Goal: Transaction & Acquisition: Purchase product/service

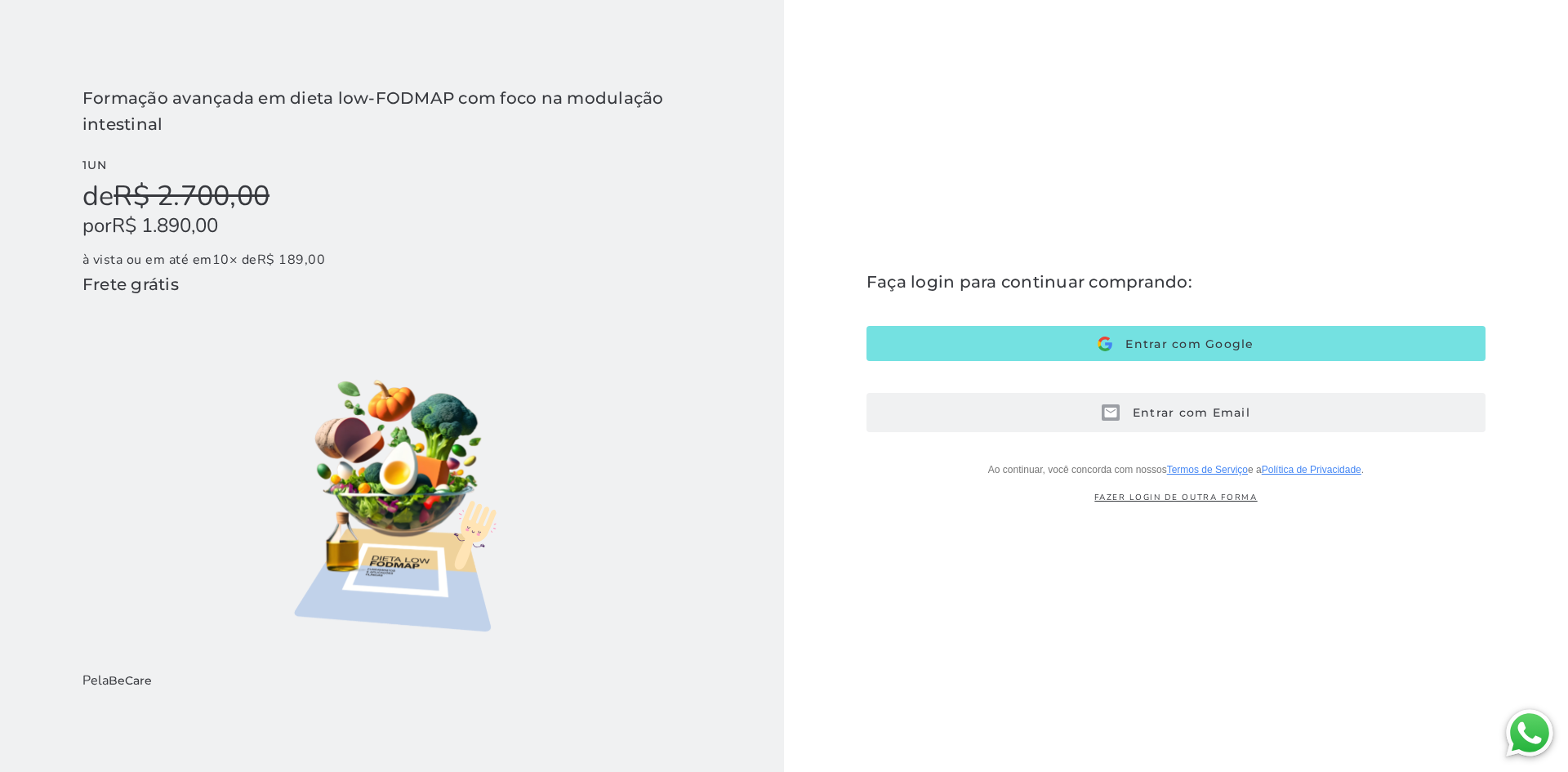
click at [1079, 418] on button "Entrar com Email E-mail" at bounding box center [1176, 412] width 619 height 39
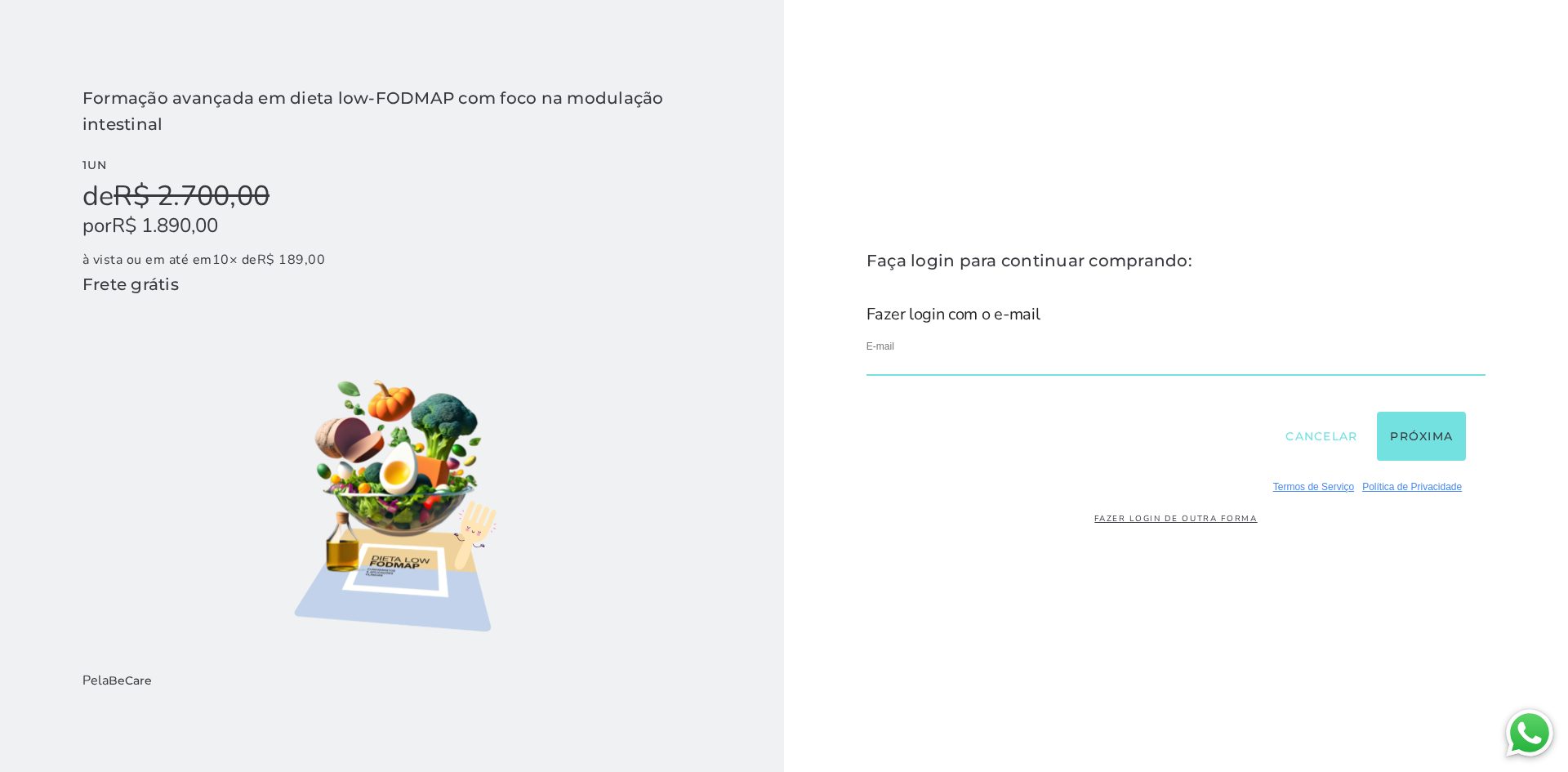
click at [962, 355] on input "email" at bounding box center [1176, 364] width 619 height 22
type input "**********"
click at [1404, 427] on button "Próxima" at bounding box center [1421, 436] width 89 height 49
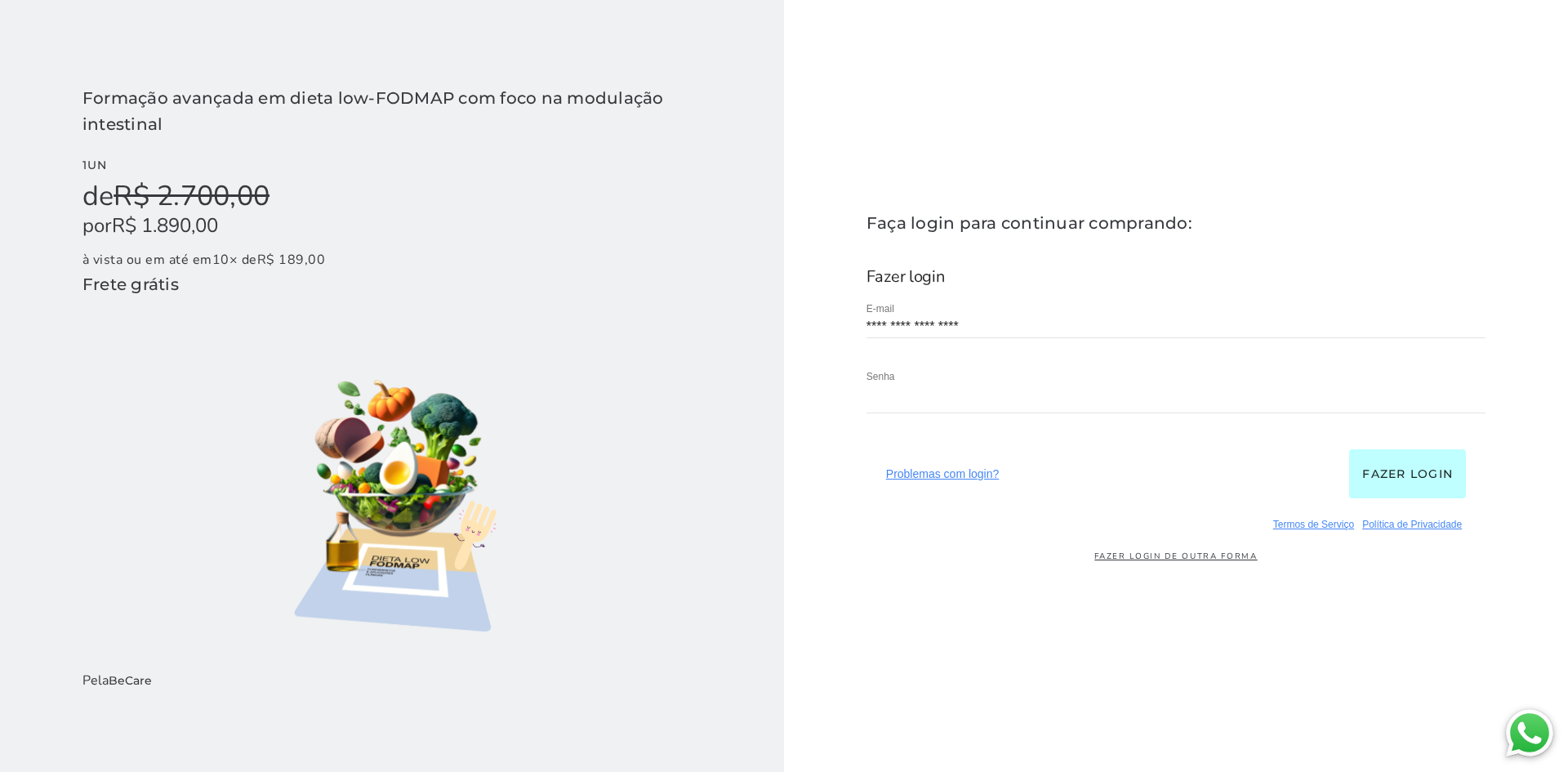
click at [1425, 477] on button "Fazer login" at bounding box center [1408, 473] width 117 height 49
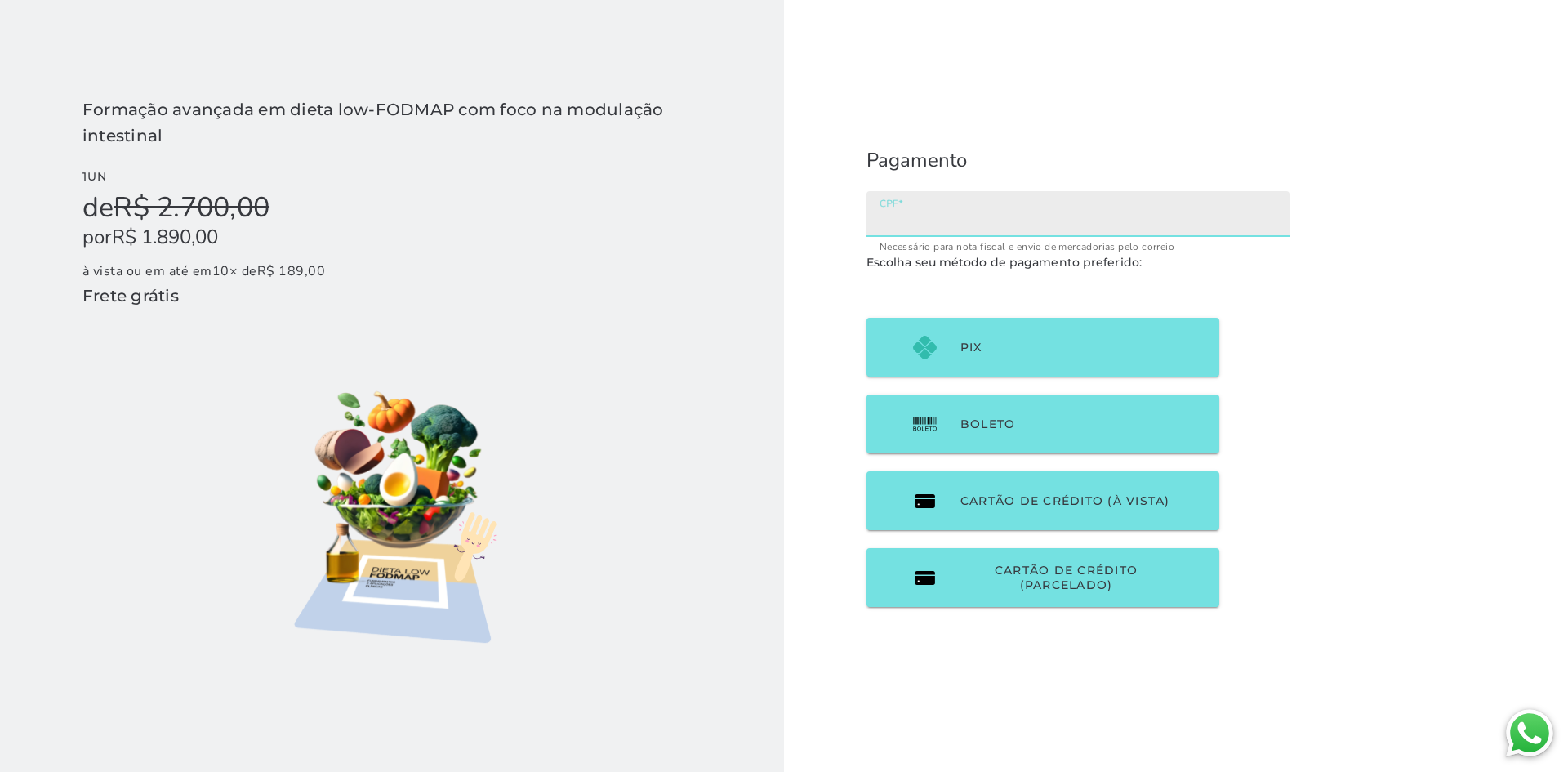
click at [888, 217] on input "CPF" at bounding box center [1078, 219] width 397 height 23
type input "938644501"
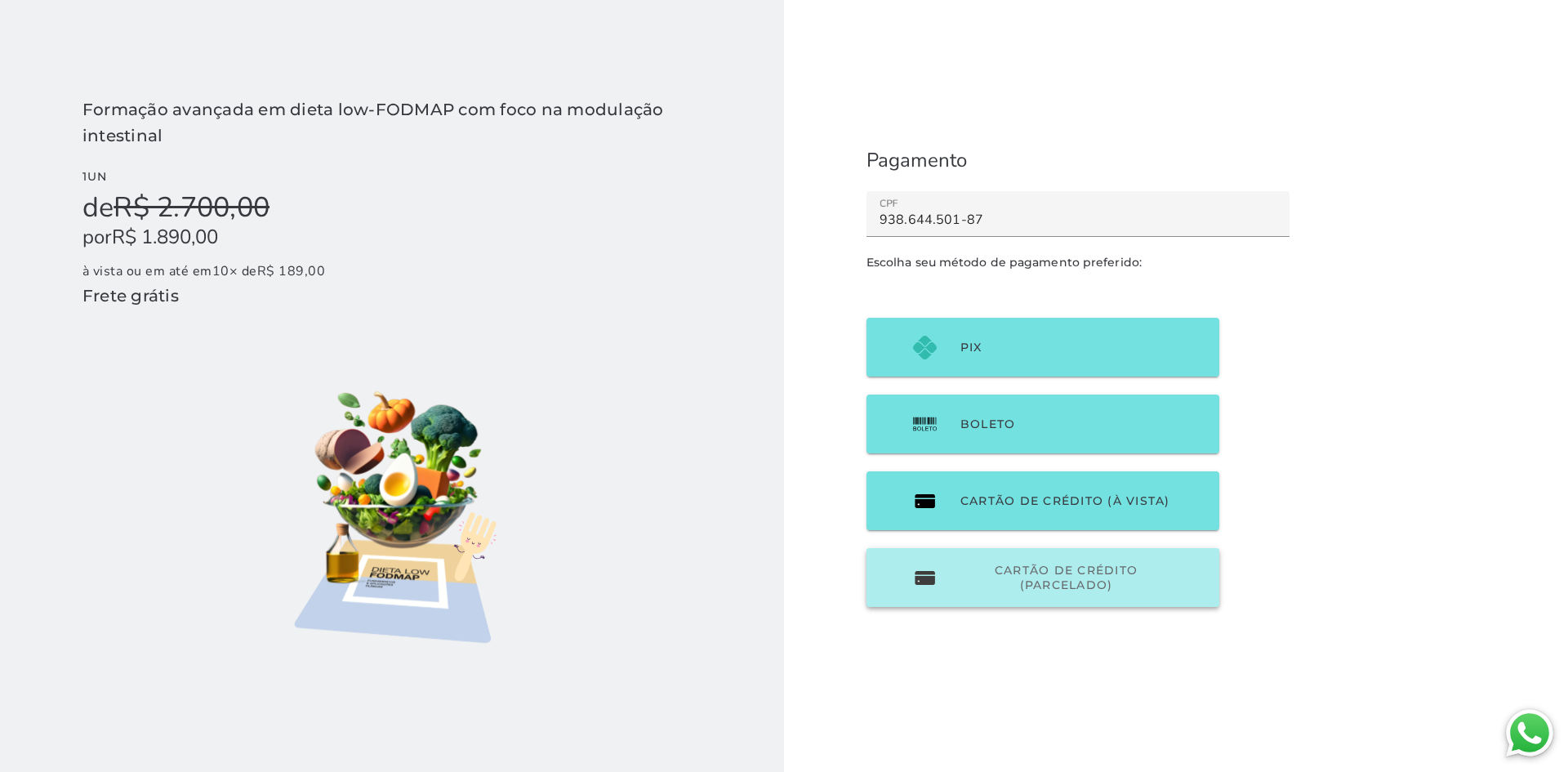
click at [1053, 577] on span "Cartão de Crédito (parcelado)" at bounding box center [1067, 577] width 211 height 30
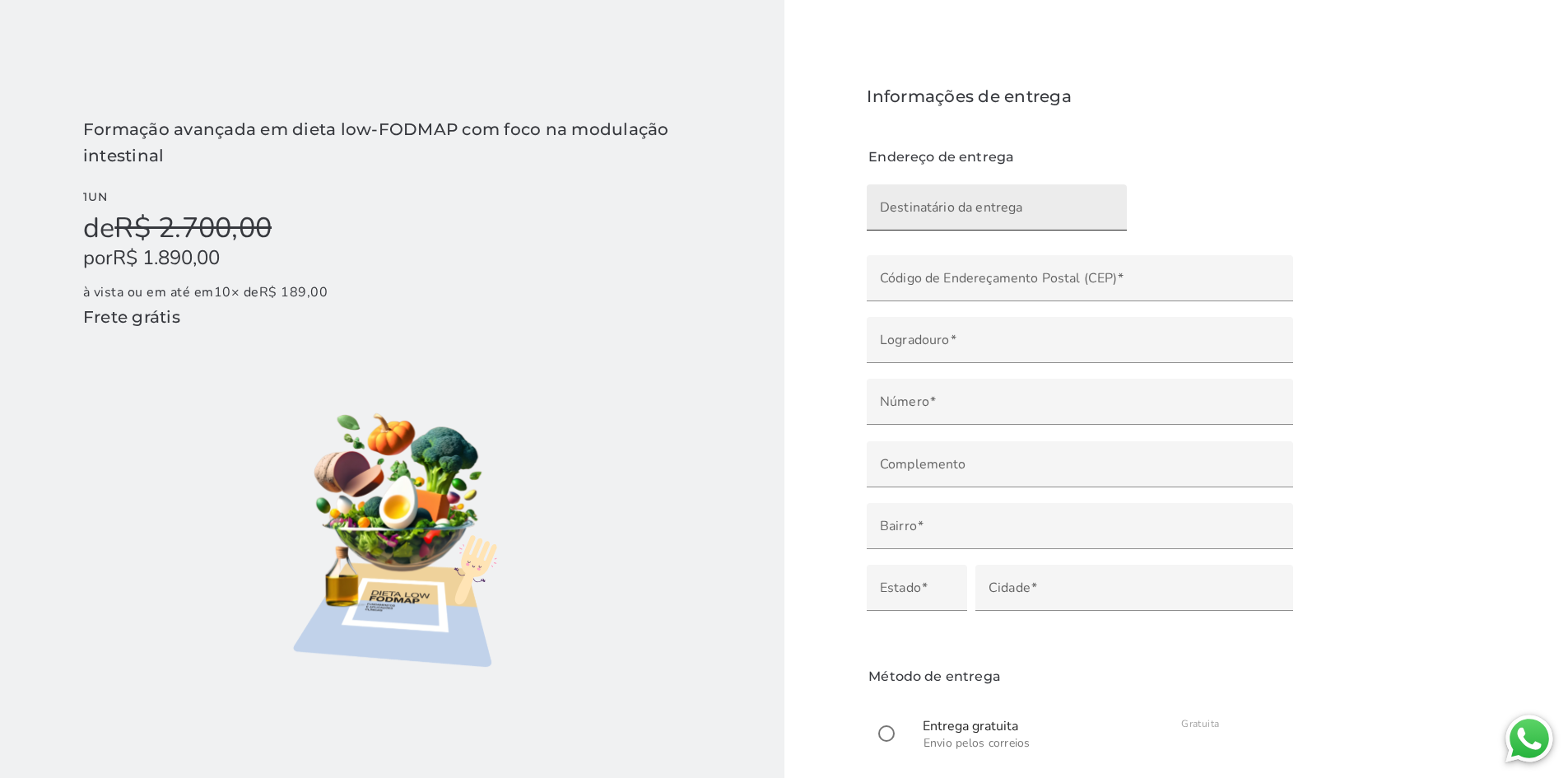
click at [1014, 209] on input "Destinatário da entrega" at bounding box center [997, 213] width 234 height 23
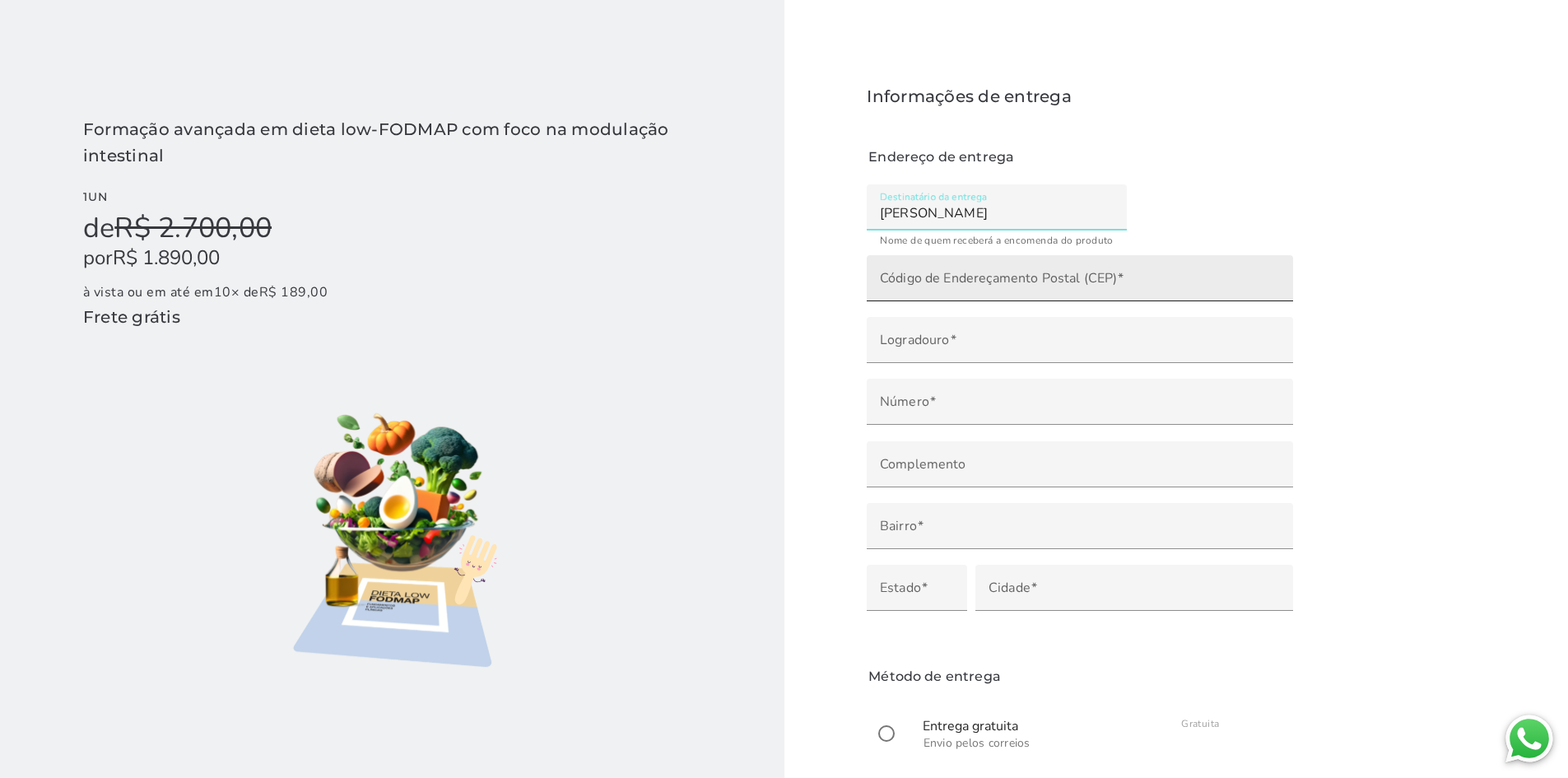
type input "[PERSON_NAME]"
type mwc-textfield "[PERSON_NAME]"
click at [1058, 281] on input "Código de Endereçamento Postal (CEP)" at bounding box center [1080, 283] width 400 height 23
type input "79020-335"
type input "Rua [PERSON_NAME]"
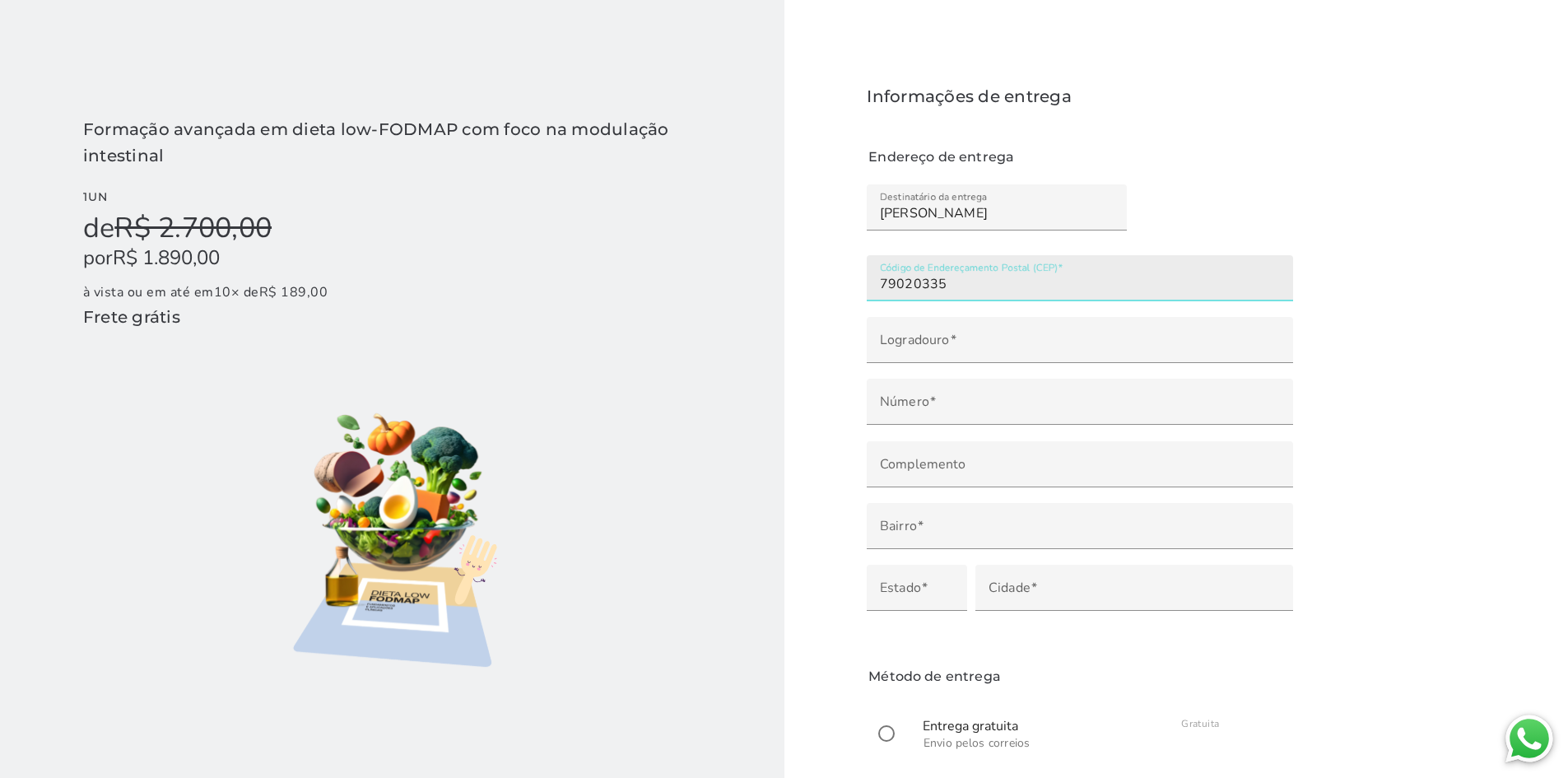
type input "Centro"
type input "[GEOGRAPHIC_DATA]"
type input "MS"
type input "79020-337"
type input "[GEOGRAPHIC_DATA][PERSON_NAME]"
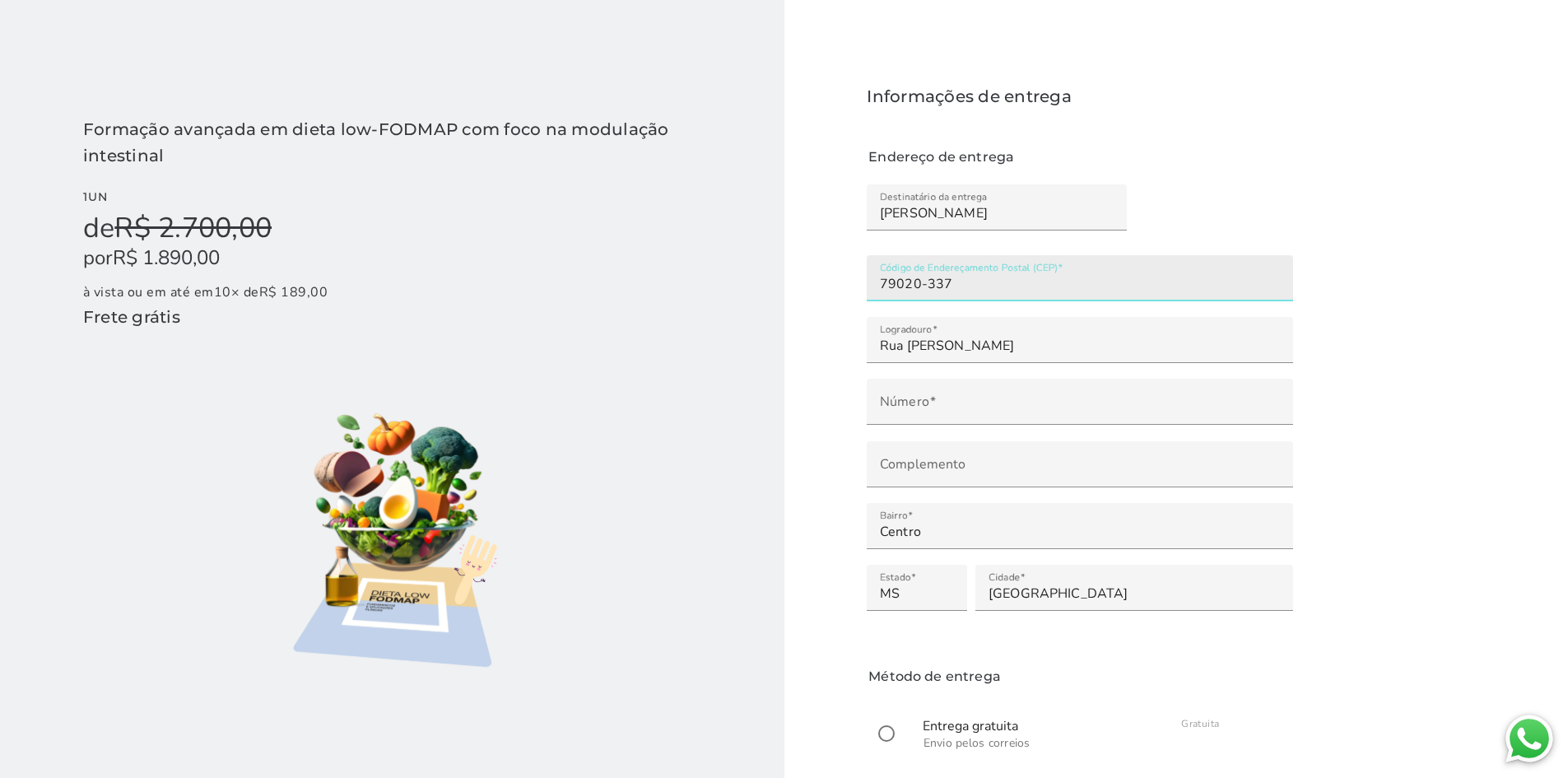
type input "[GEOGRAPHIC_DATA]"
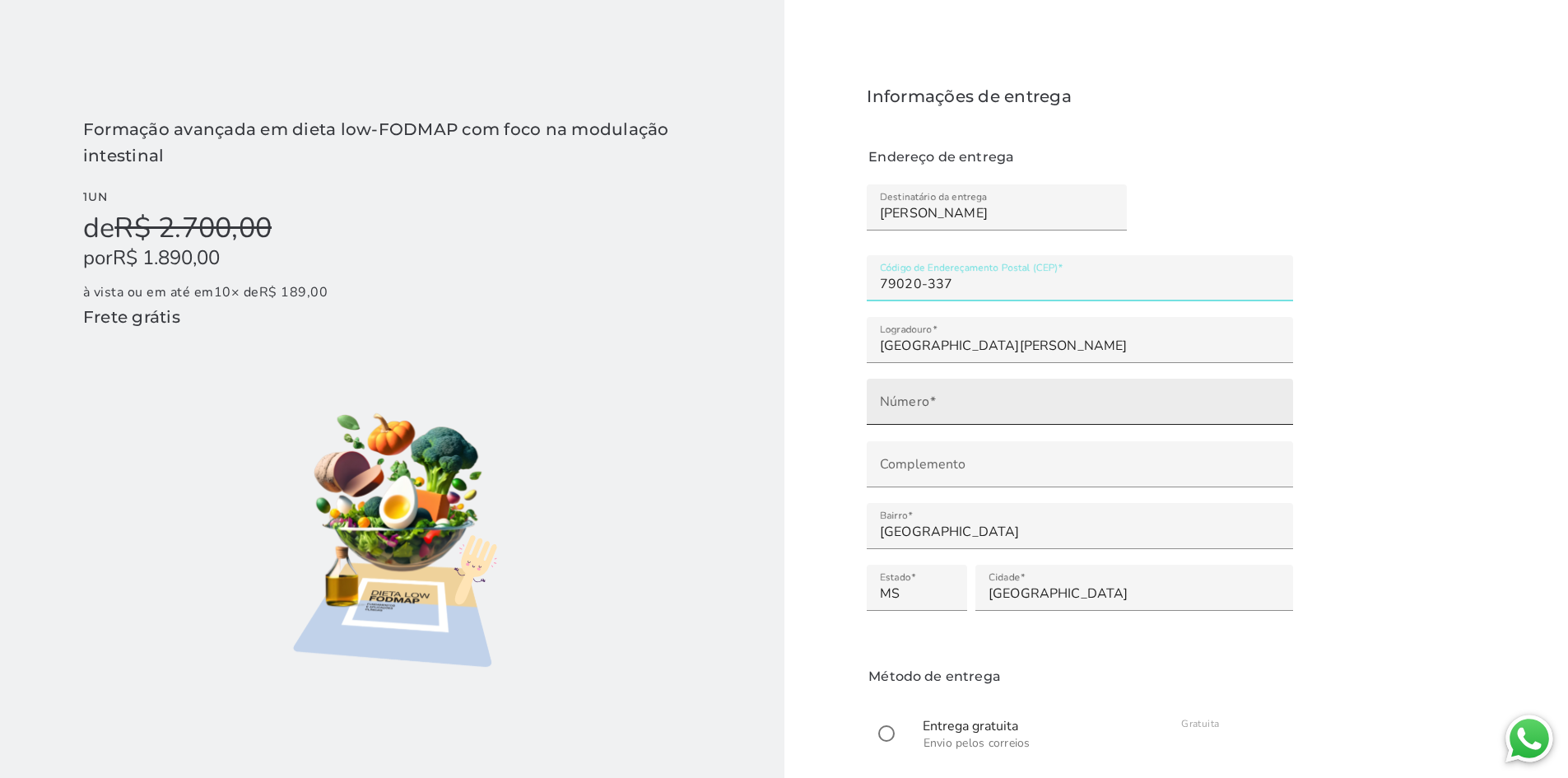
type input "79020-337"
type mwc-textfield "79020-337"
click at [939, 412] on input "Número" at bounding box center [1080, 407] width 400 height 23
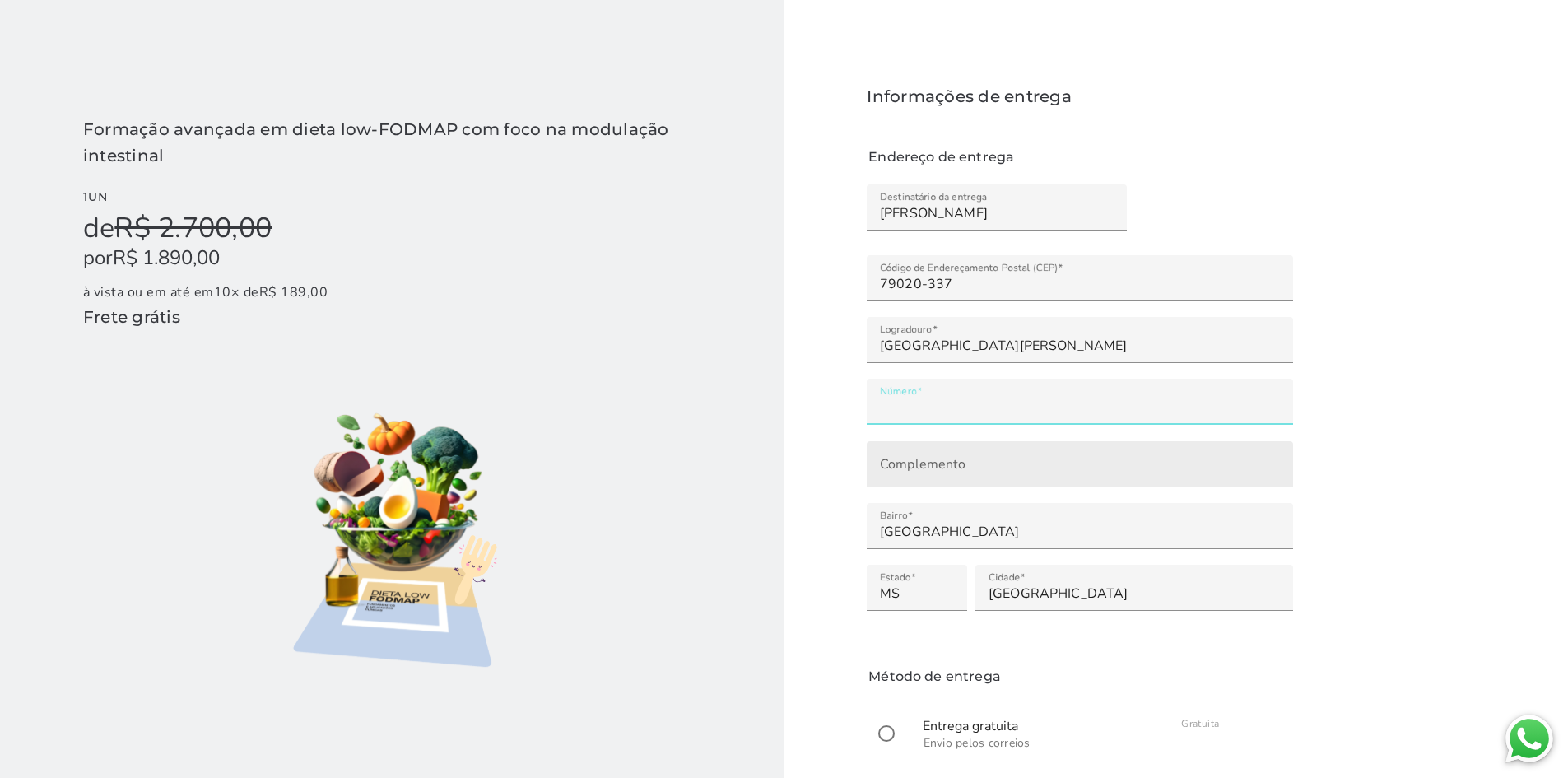
type input "***"
type mwc-textfield "481"
click at [922, 468] on input "Complemento" at bounding box center [1080, 470] width 400 height 23
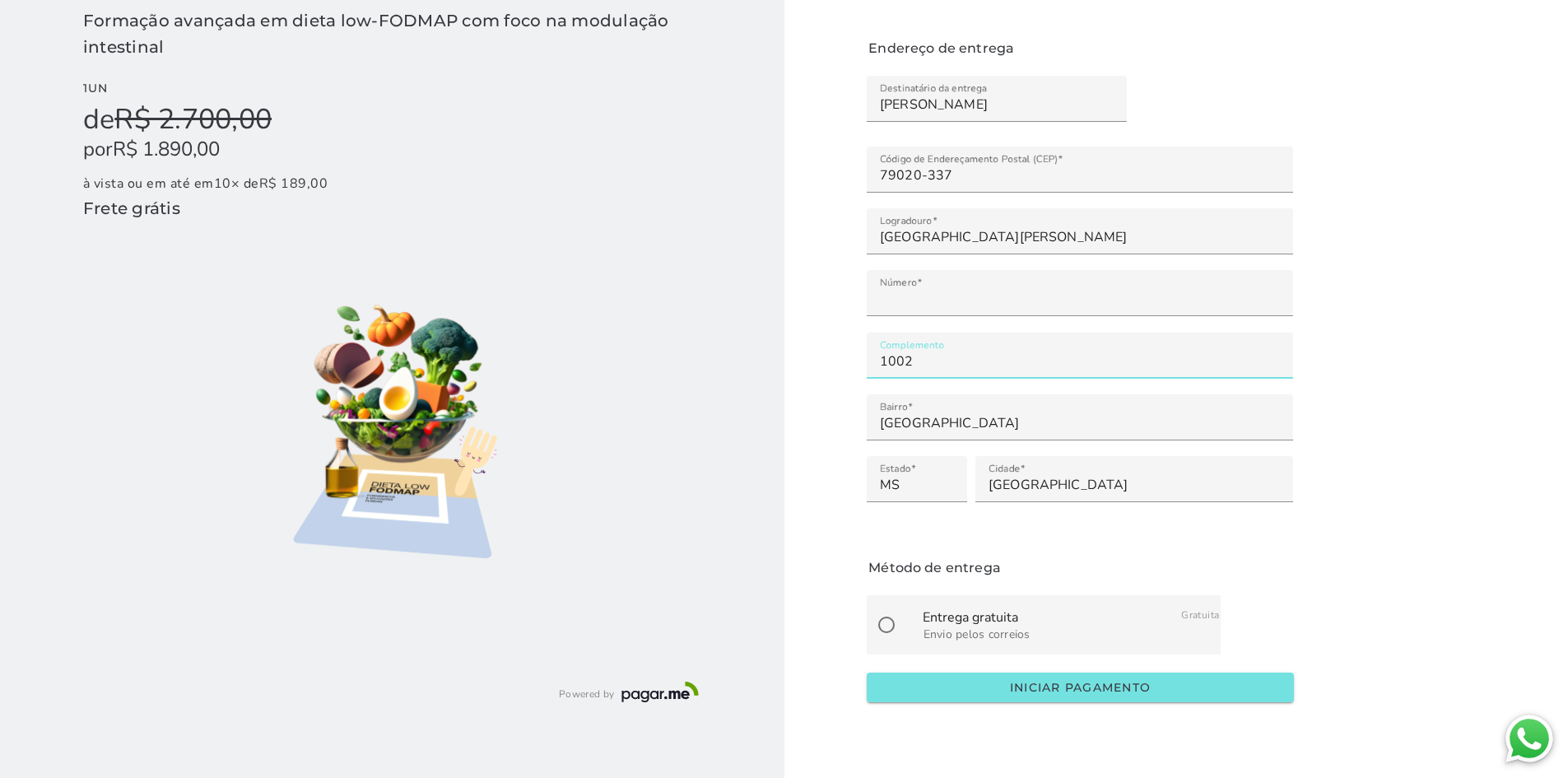
scroll to position [116, 0]
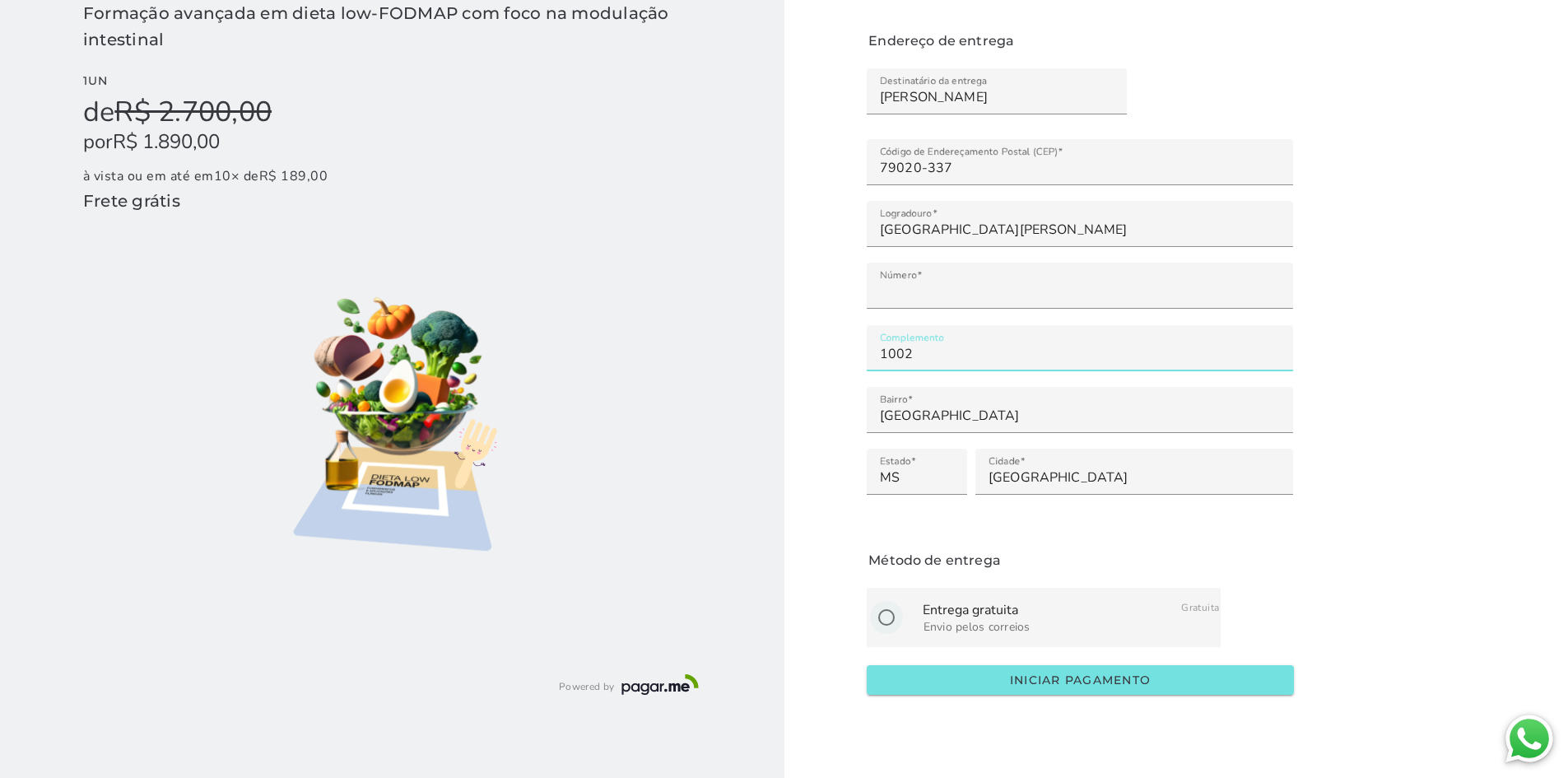
type input "1002"
type mwc-textfield "1002"
click at [887, 612] on input "radio" at bounding box center [887, 617] width 40 height 40
radio input "****"
type mwc-radio "on"
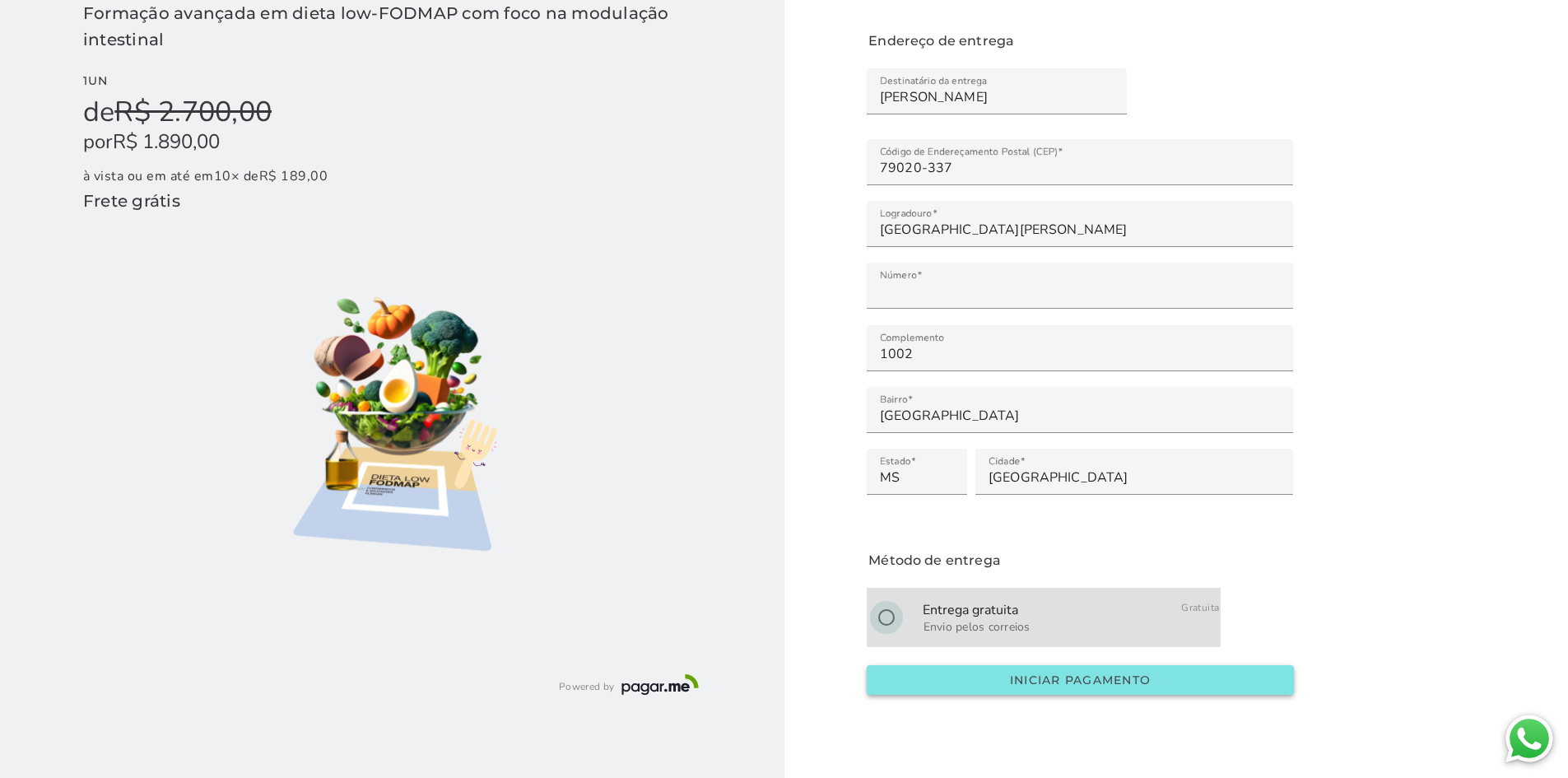
click at [0, 0] on slot "Iniciar pagamento" at bounding box center [0, 0] width 0 height 0
